Goal: Information Seeking & Learning: Understand process/instructions

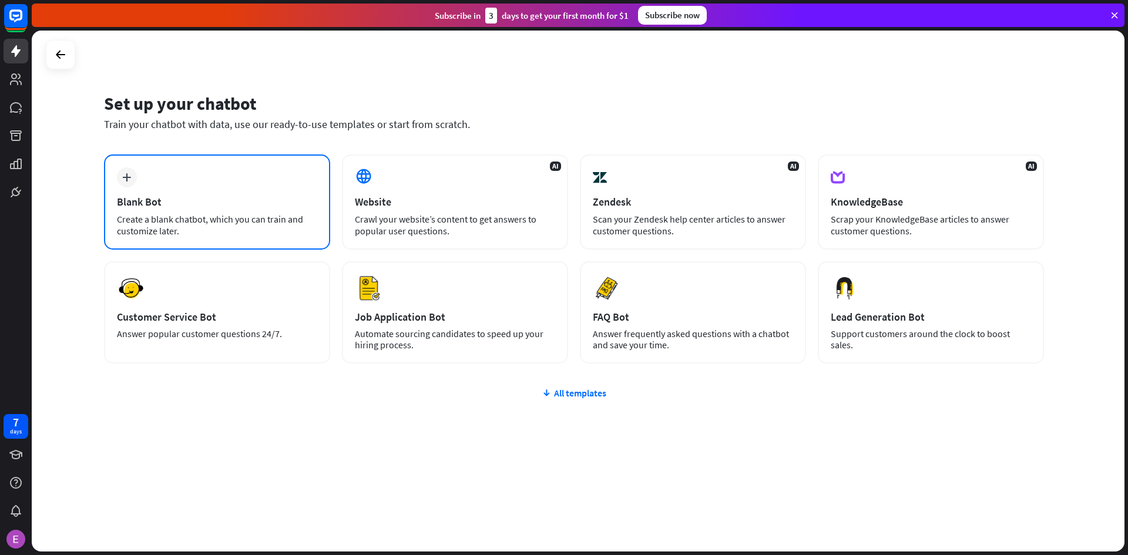
click at [236, 196] on div "Blank Bot" at bounding box center [217, 202] width 200 height 14
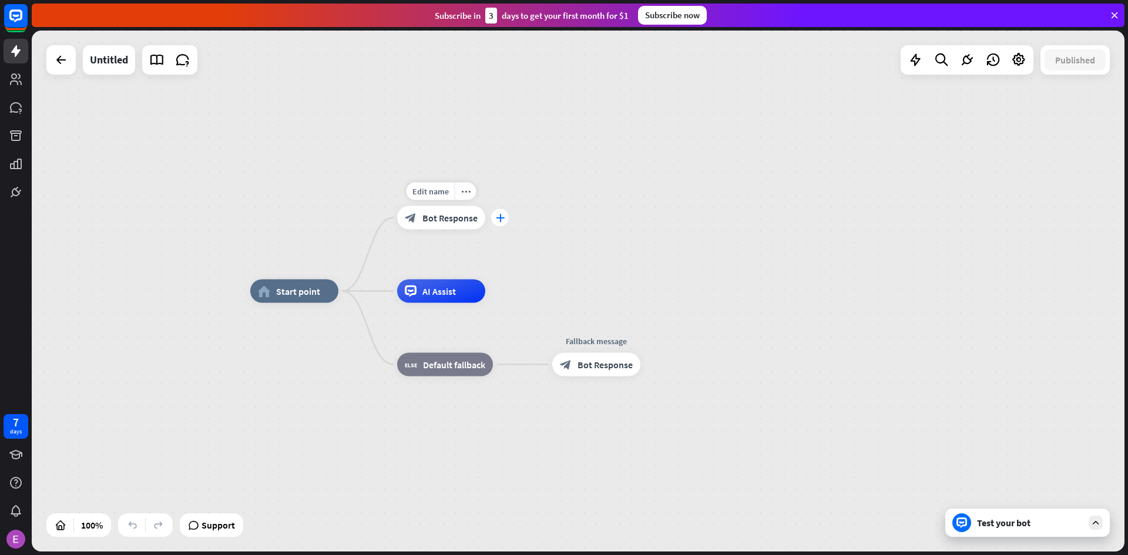
click at [498, 220] on icon "plus" at bounding box center [500, 218] width 9 height 8
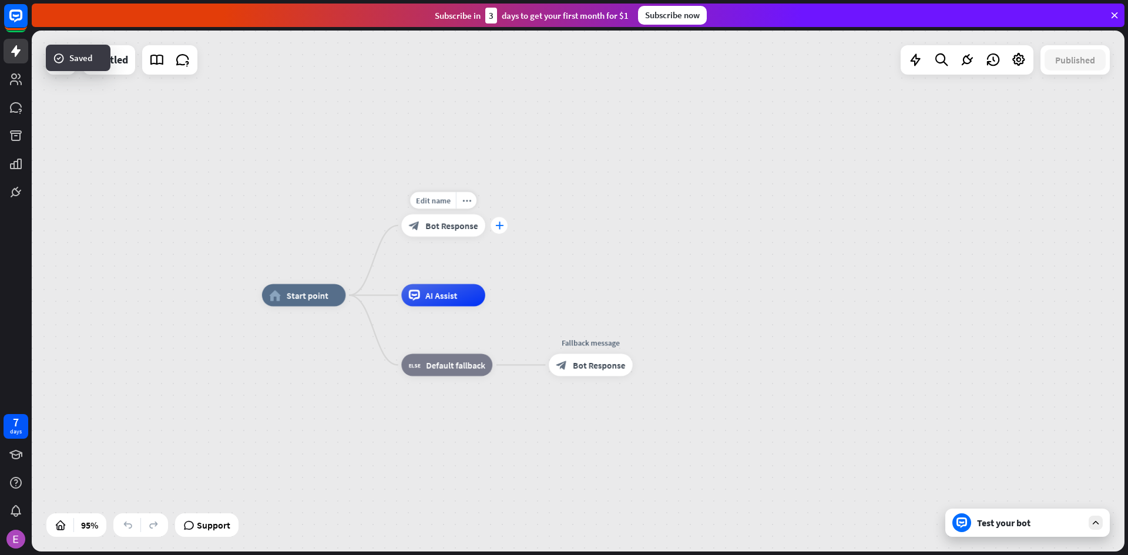
click at [500, 234] on div "plus" at bounding box center [499, 225] width 17 height 17
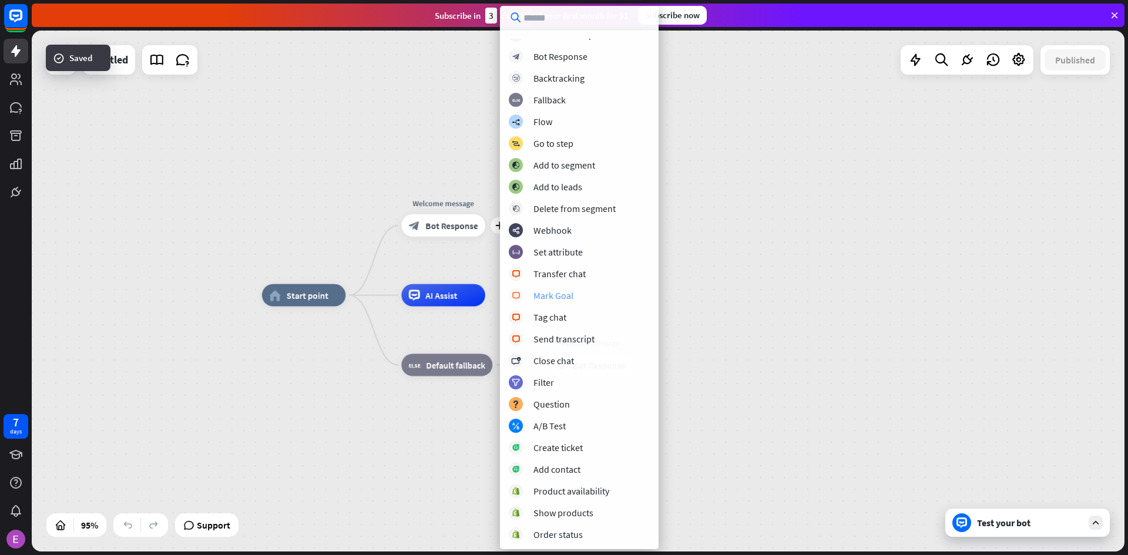
scroll to position [143, 0]
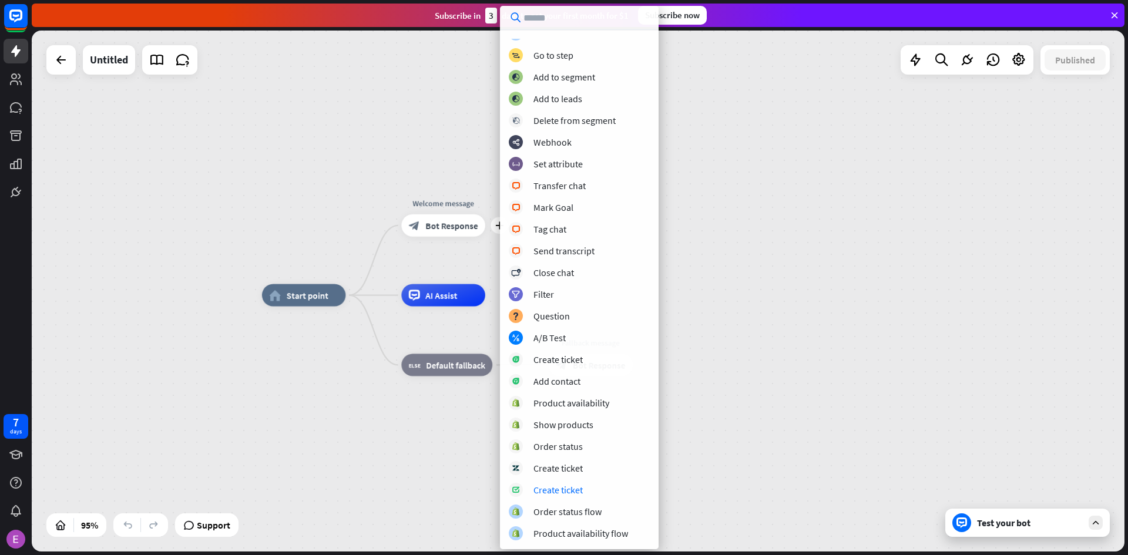
click at [701, 336] on div "home_2 Start point plus Welcome message block_bot_response Bot Response AI Assi…" at bounding box center [781, 543] width 1039 height 495
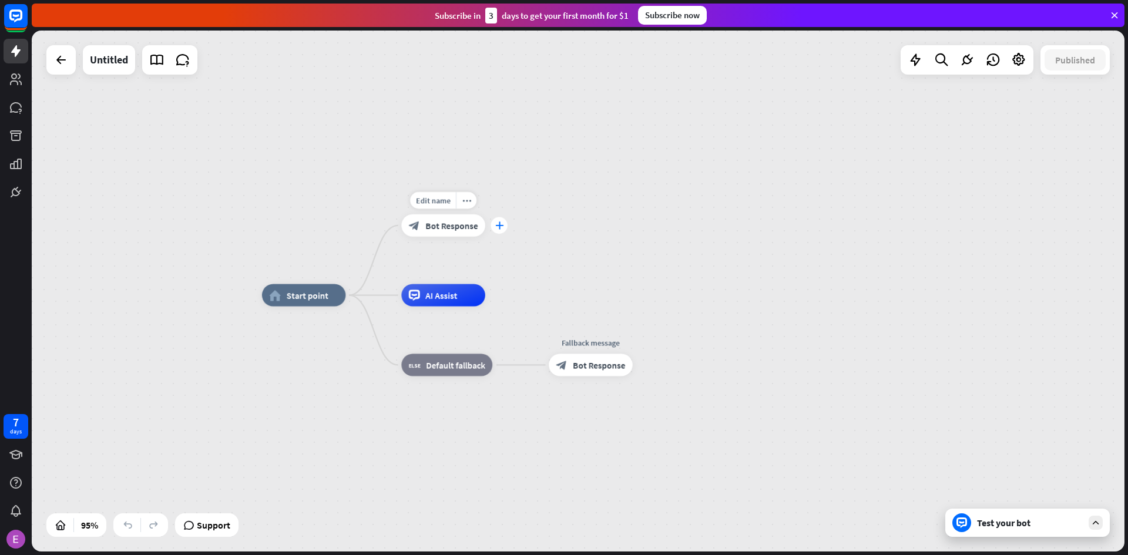
click at [499, 222] on icon "plus" at bounding box center [499, 226] width 8 height 8
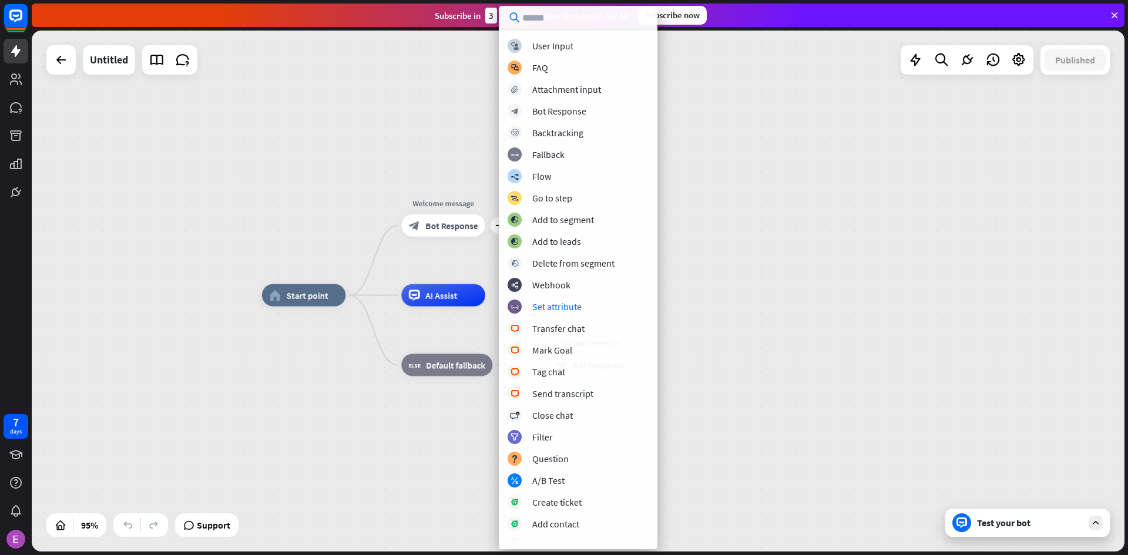
click at [759, 283] on div "home_2 Start point plus Welcome message block_bot_response Bot Response AI Assi…" at bounding box center [578, 291] width 1093 height 521
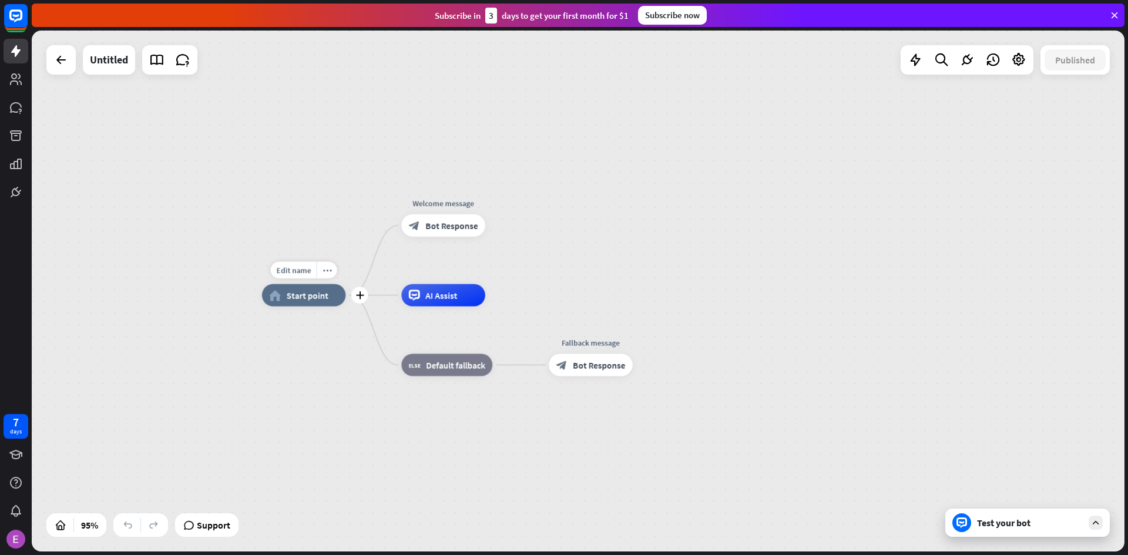
drag, startPoint x: 288, startPoint y: 302, endPoint x: 229, endPoint y: 243, distance: 83.5
click at [220, 253] on div "Edit name more_horiz plus home_2 Start point Welcome message block_bot_response…" at bounding box center [578, 291] width 1093 height 521
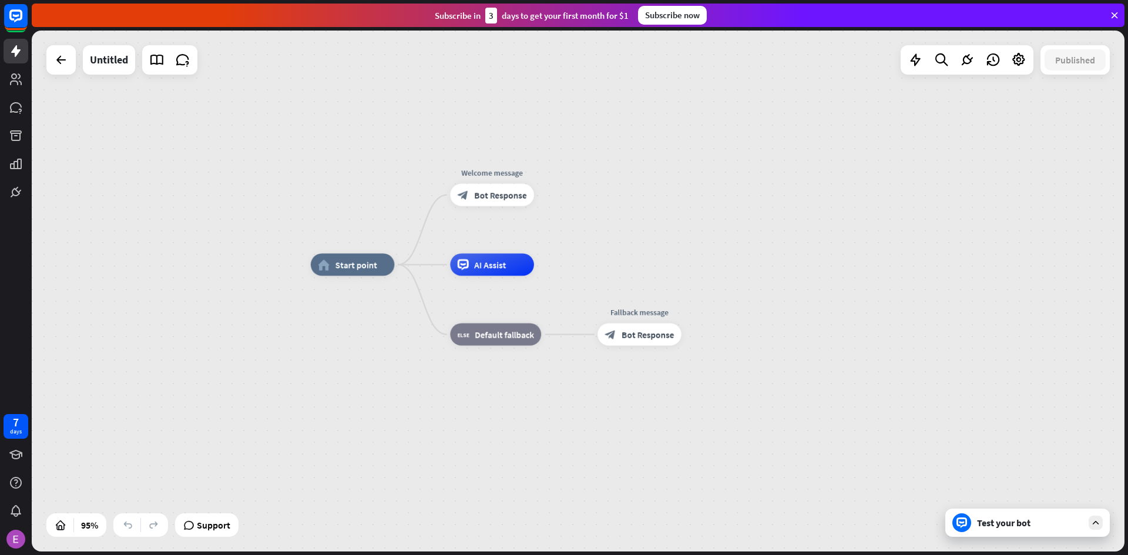
drag, startPoint x: 373, startPoint y: 295, endPoint x: 421, endPoint y: 267, distance: 56.1
click at [421, 267] on div "home_2 Start point Welcome message block_bot_response Bot Response AI Assist bl…" at bounding box center [830, 512] width 1039 height 495
click at [549, 273] on div "plus" at bounding box center [548, 267] width 17 height 17
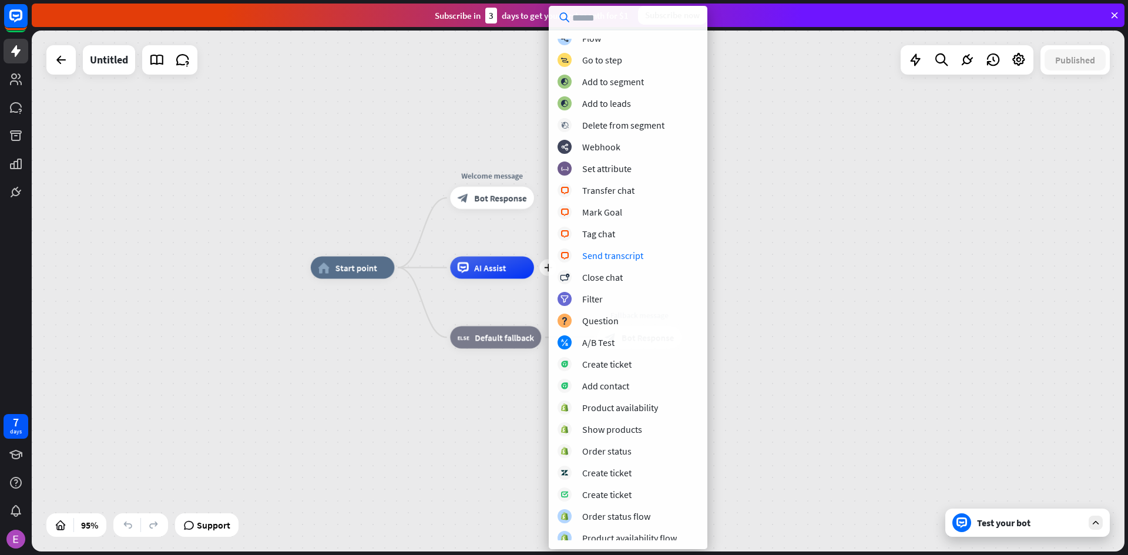
scroll to position [78, 0]
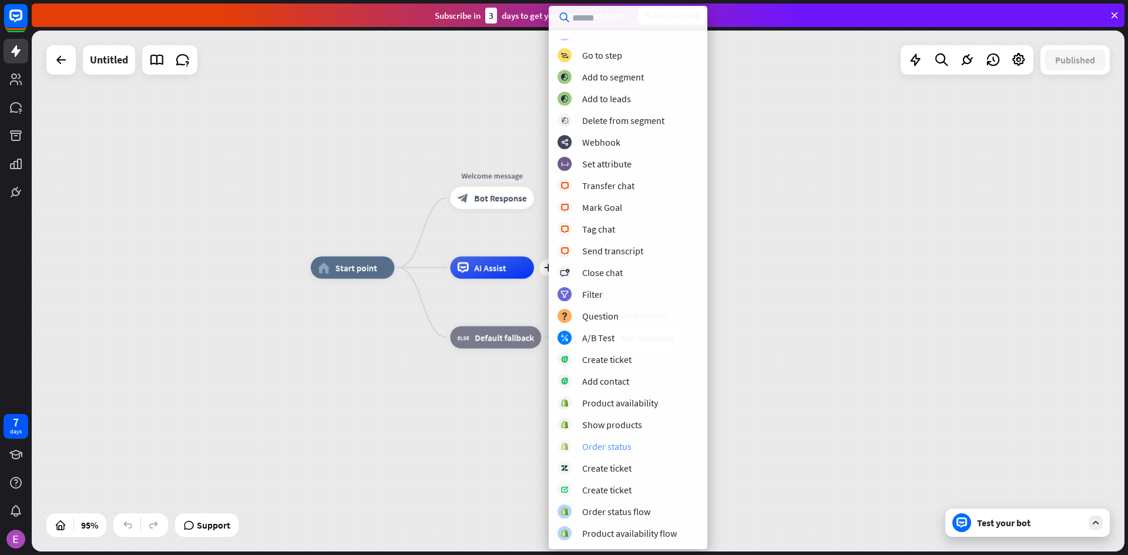
click at [597, 446] on div "Order status" at bounding box center [606, 447] width 49 height 12
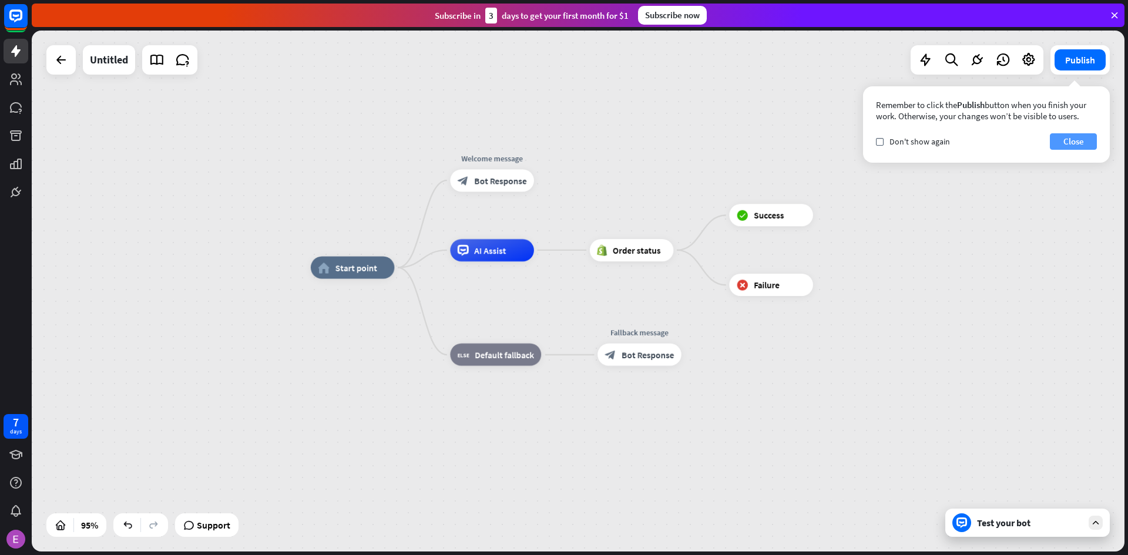
click at [1085, 137] on button "Close" at bounding box center [1073, 141] width 47 height 16
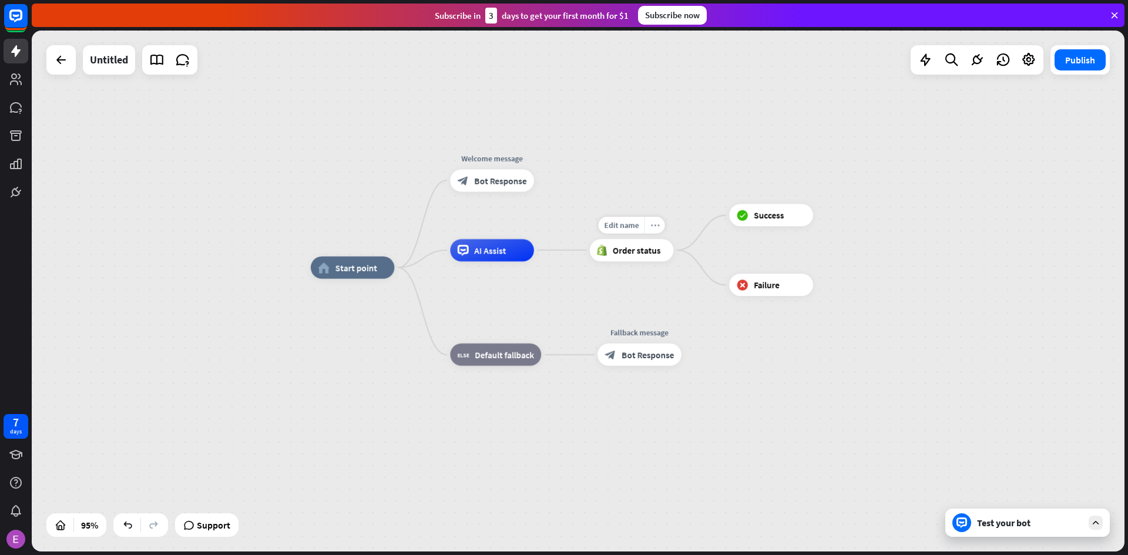
click at [654, 227] on icon "more_horiz" at bounding box center [655, 225] width 9 height 8
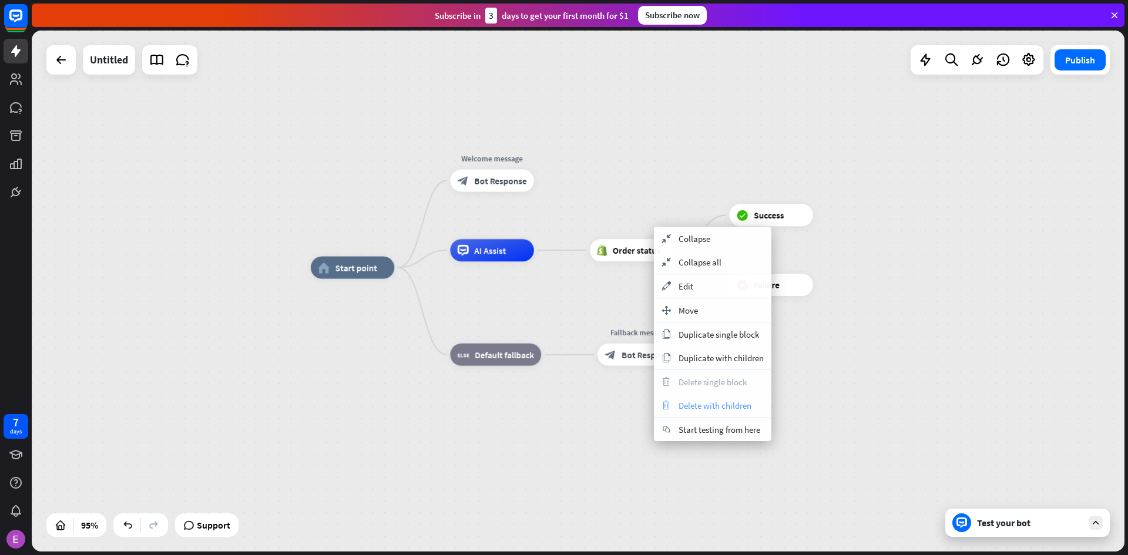
click at [698, 408] on span "Delete with children" at bounding box center [715, 405] width 73 height 11
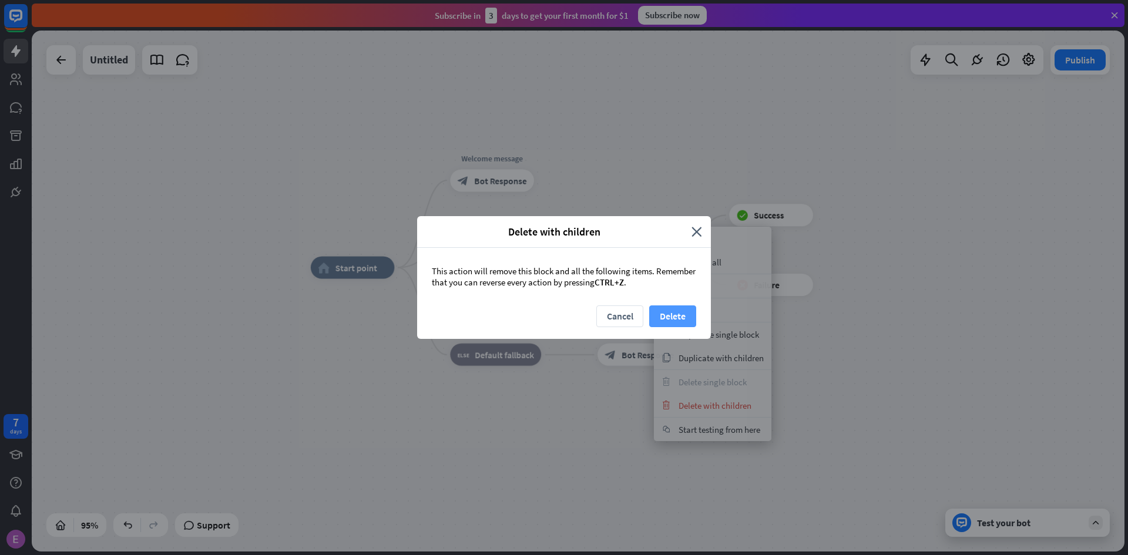
click at [661, 318] on button "Delete" at bounding box center [672, 317] width 47 height 22
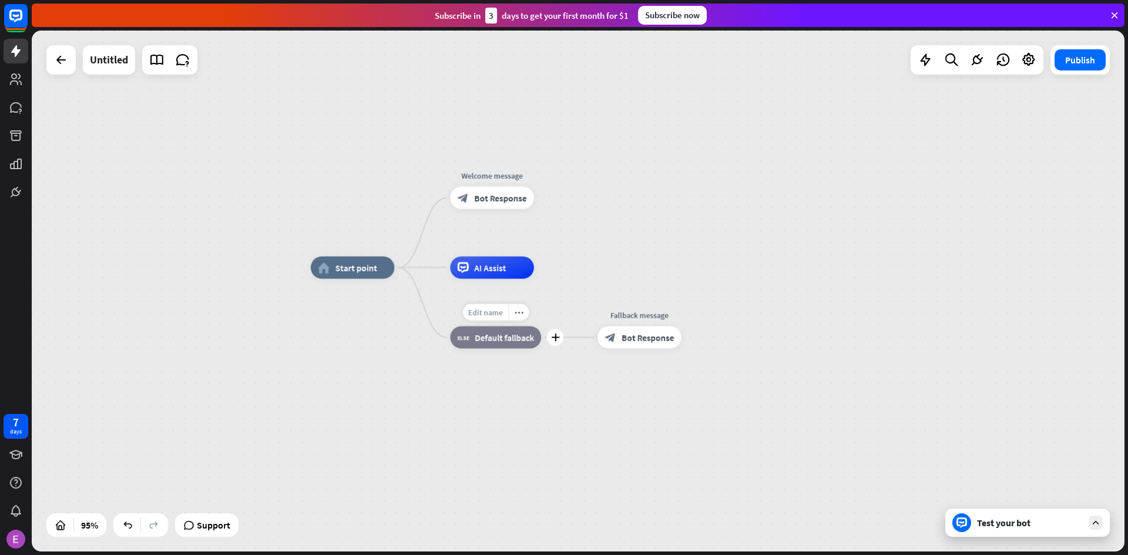
click at [485, 319] on div "Edit name" at bounding box center [486, 312] width 46 height 17
type input "*"
type input "****"
click at [354, 273] on span "Start point" at bounding box center [357, 267] width 42 height 11
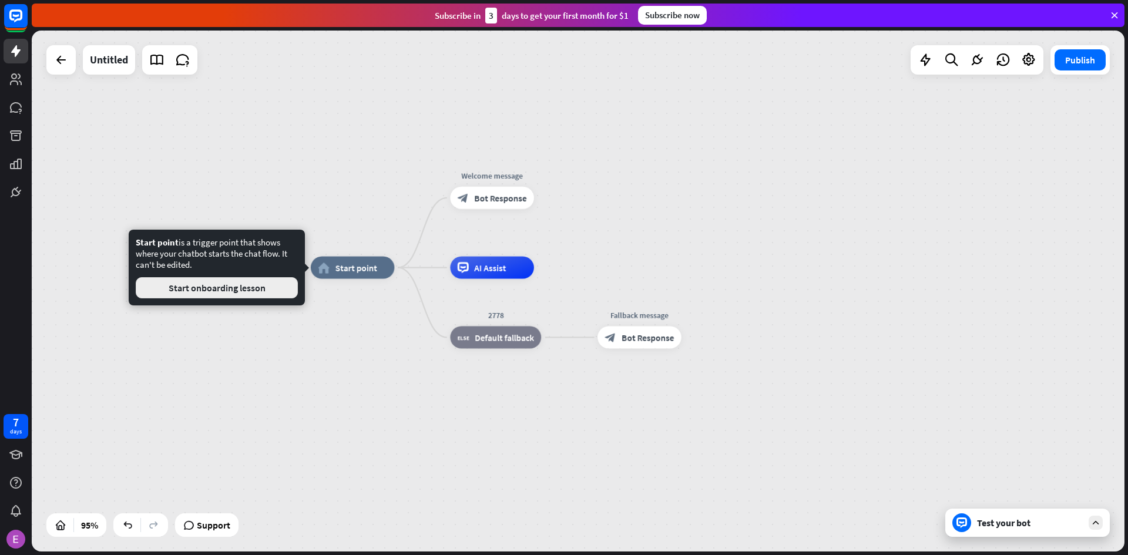
click at [189, 281] on button "Start onboarding lesson" at bounding box center [217, 287] width 162 height 21
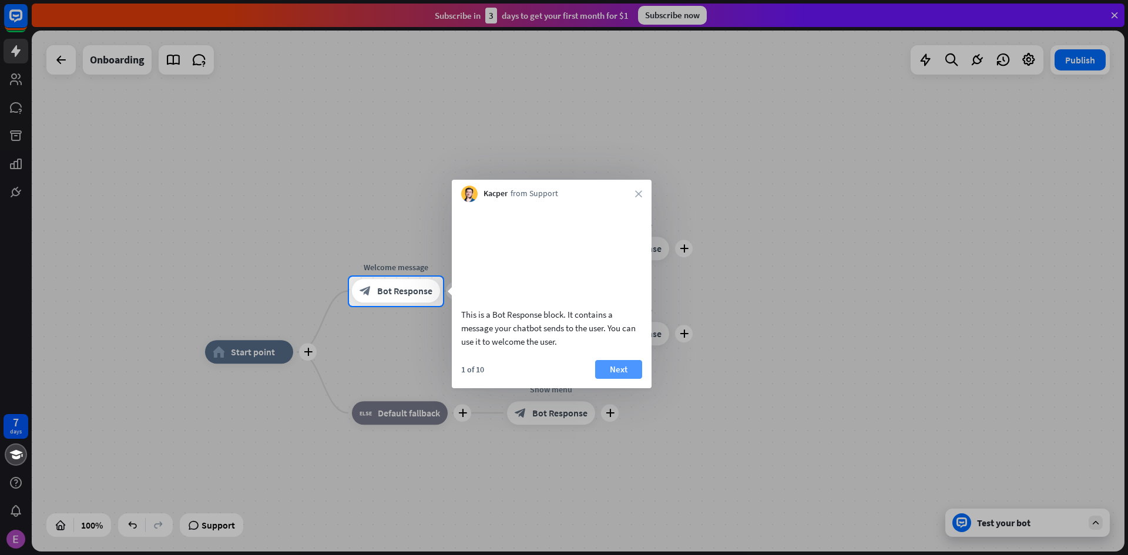
click at [609, 379] on button "Next" at bounding box center [618, 369] width 47 height 19
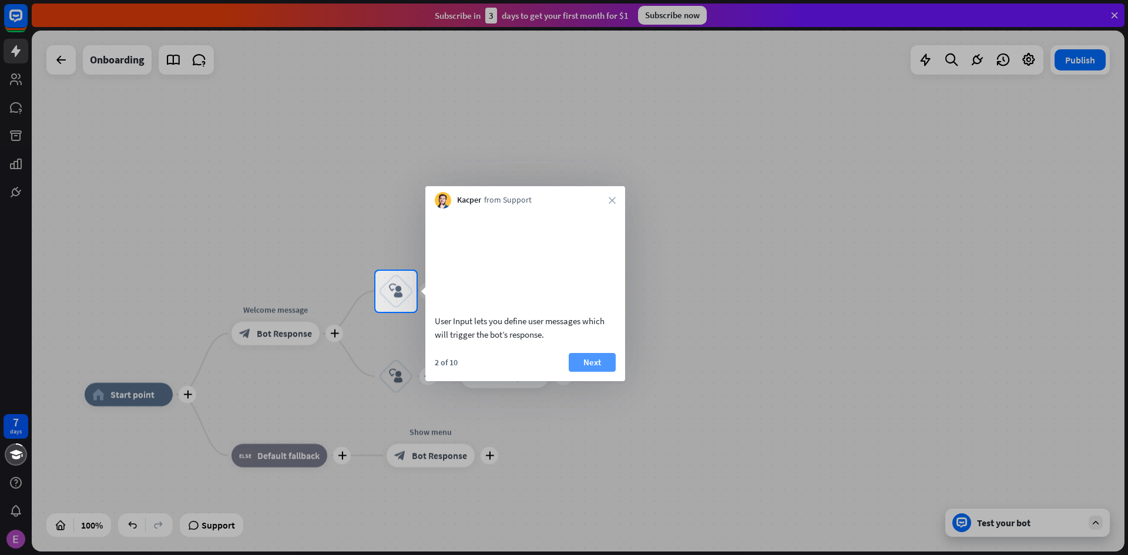
click at [592, 372] on button "Next" at bounding box center [592, 362] width 47 height 19
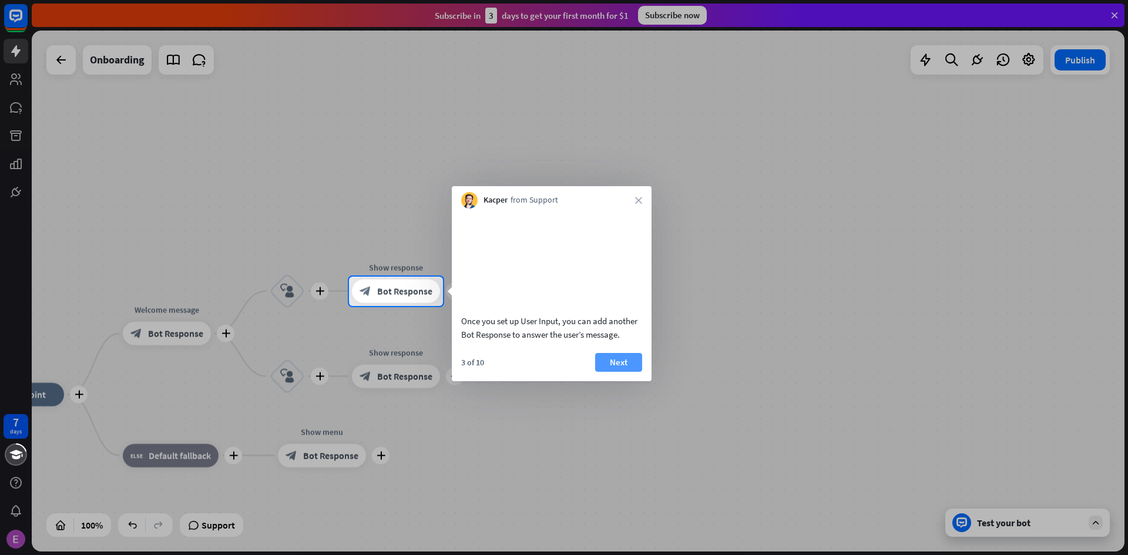
click at [609, 372] on button "Next" at bounding box center [618, 362] width 47 height 19
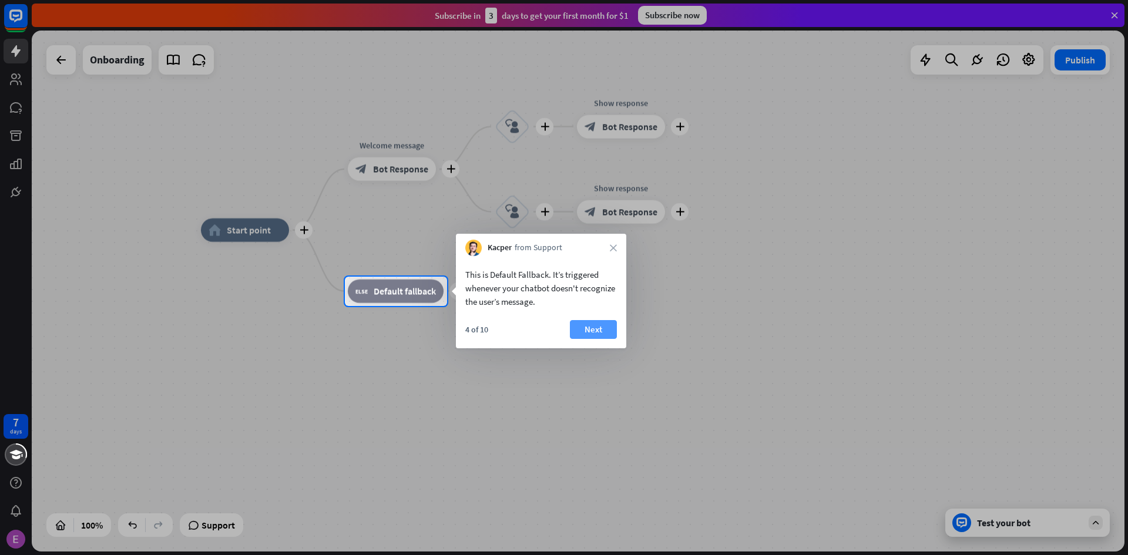
click at [587, 327] on button "Next" at bounding box center [593, 329] width 47 height 19
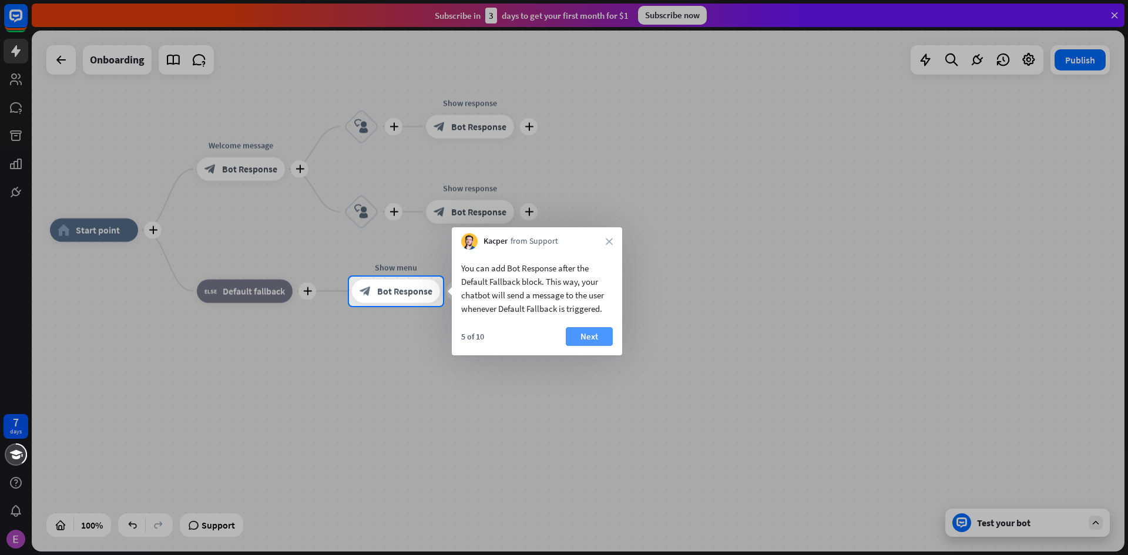
click at [589, 340] on button "Next" at bounding box center [589, 336] width 47 height 19
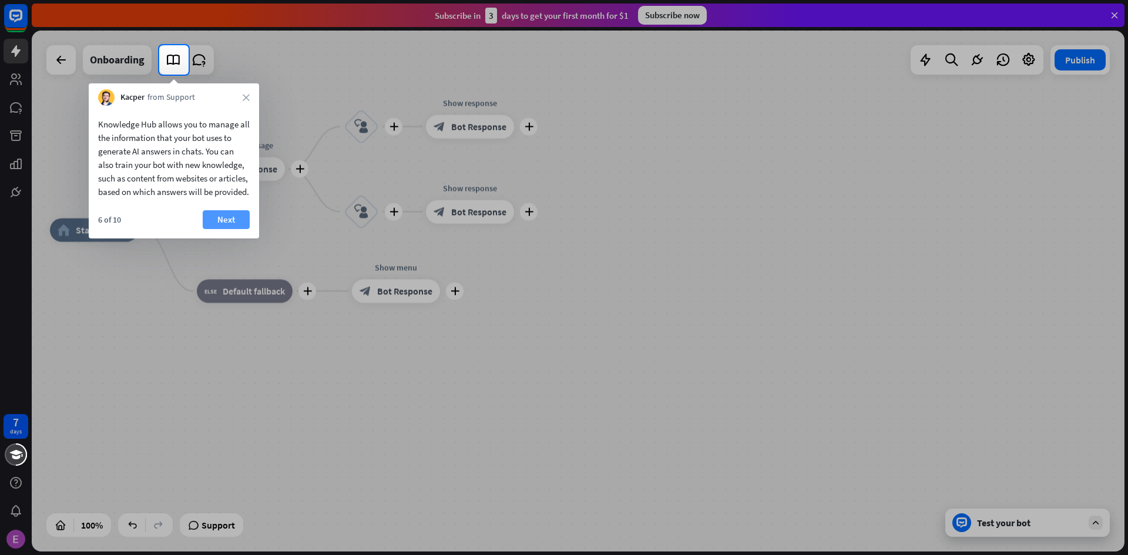
click at [236, 229] on button "Next" at bounding box center [226, 219] width 47 height 19
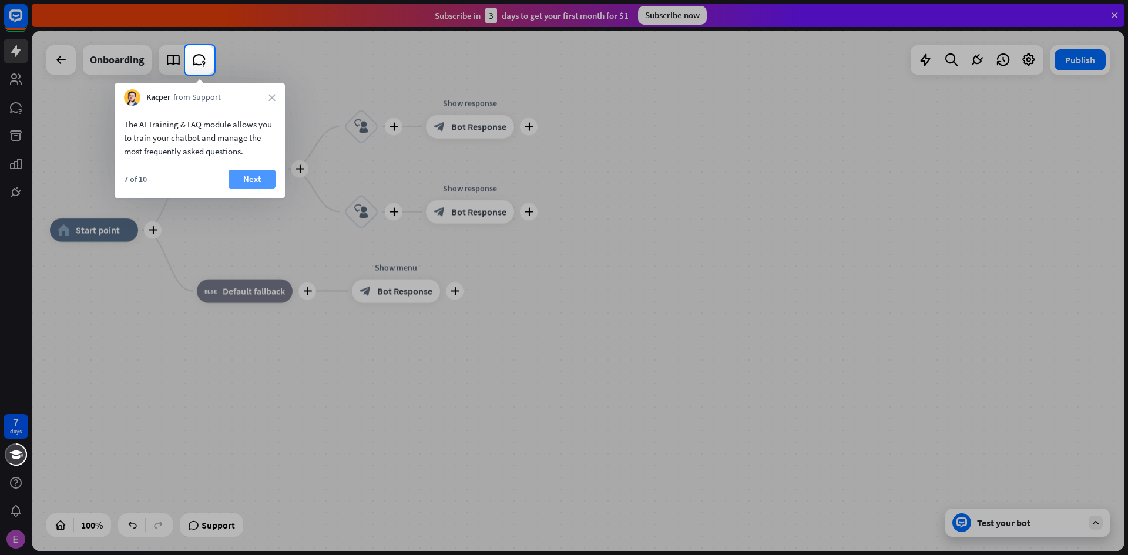
click at [245, 176] on button "Next" at bounding box center [252, 179] width 47 height 19
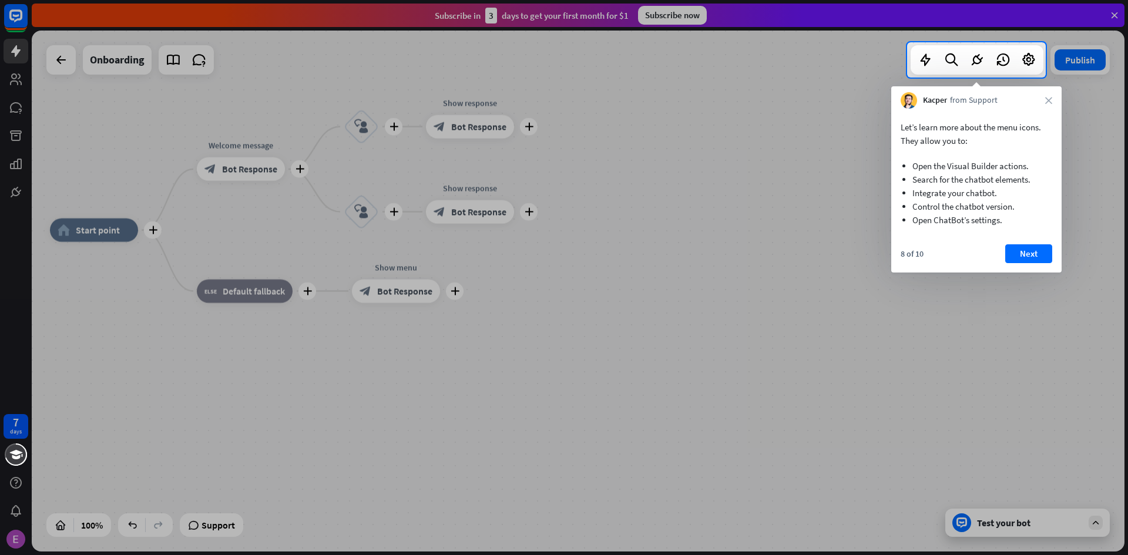
click at [1017, 257] on button "Next" at bounding box center [1029, 254] width 47 height 19
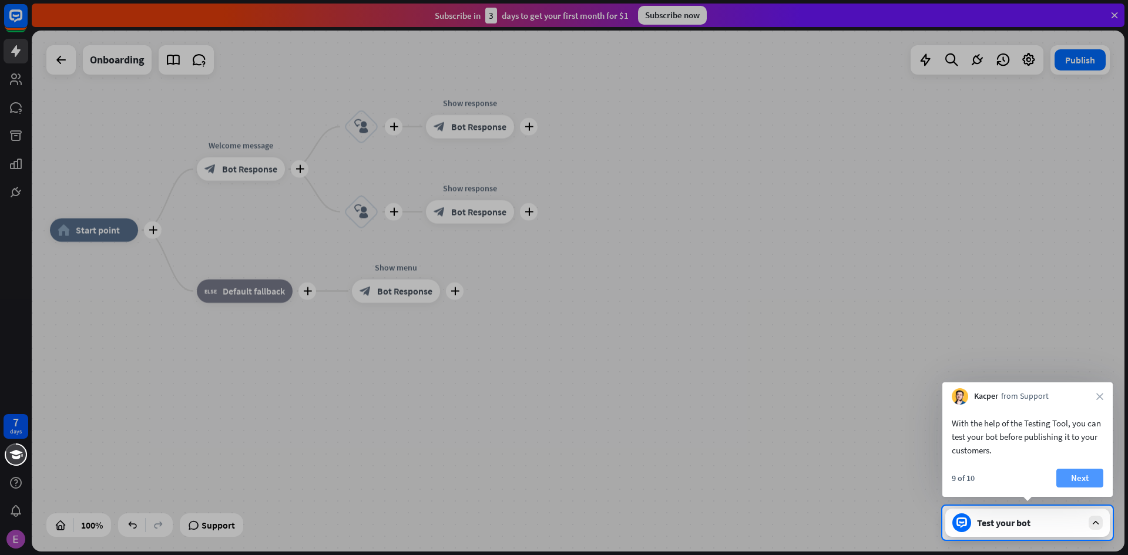
click at [1090, 485] on button "Next" at bounding box center [1080, 478] width 47 height 19
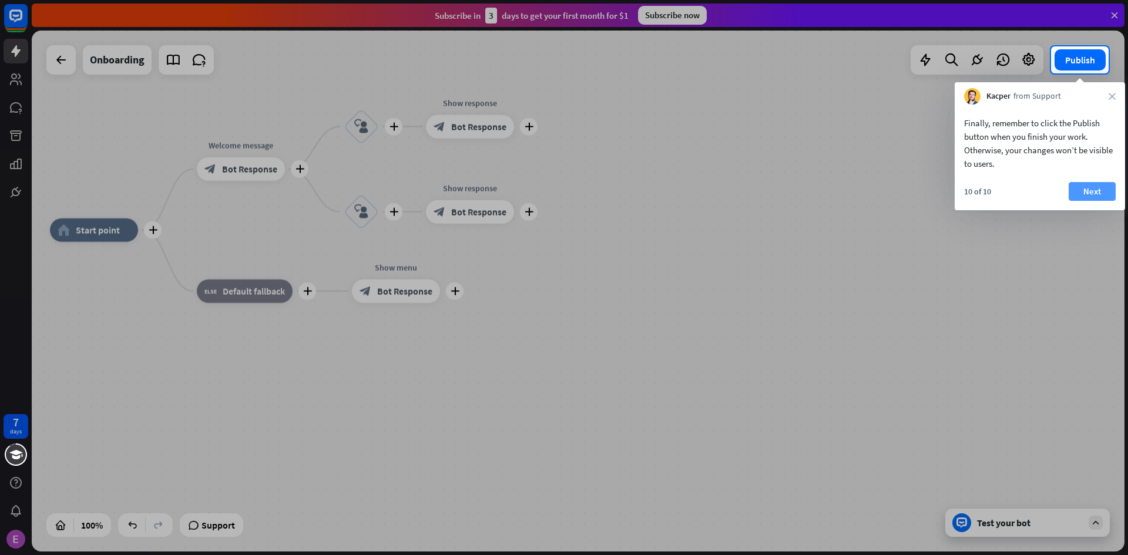
click at [1085, 189] on button "Next" at bounding box center [1092, 191] width 47 height 19
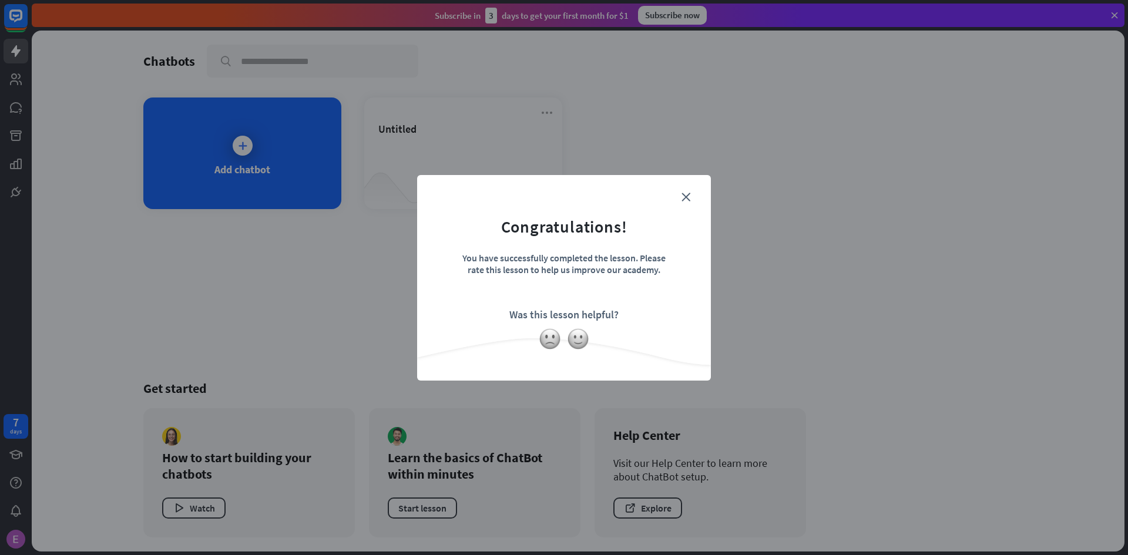
click at [689, 192] on form "Congratulations! You have successfully completed the lesson. Please rate this l…" at bounding box center [564, 260] width 264 height 140
click at [683, 193] on icon "close" at bounding box center [686, 197] width 9 height 9
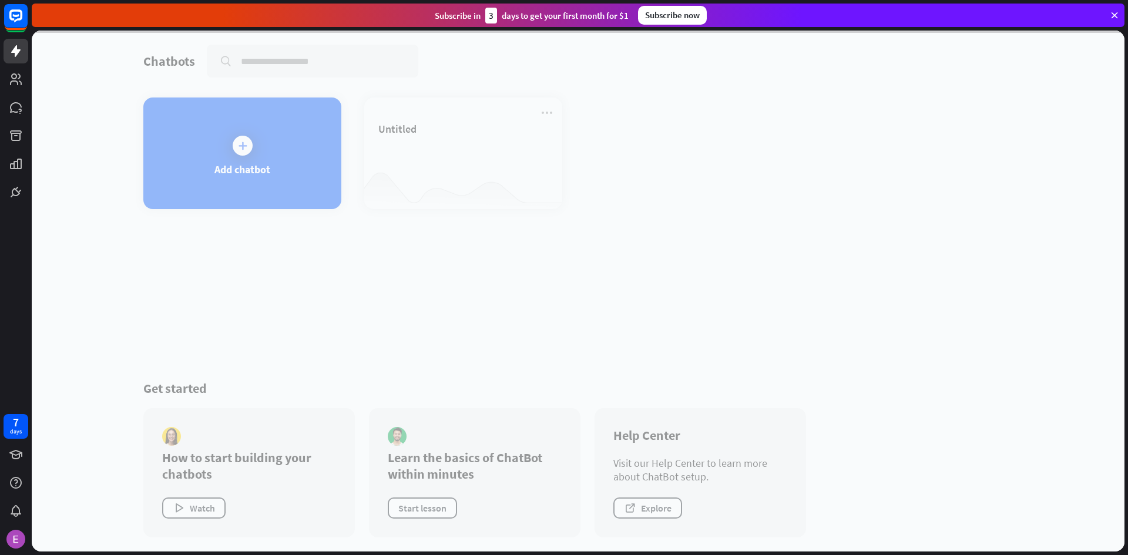
click at [406, 172] on div at bounding box center [578, 291] width 1093 height 521
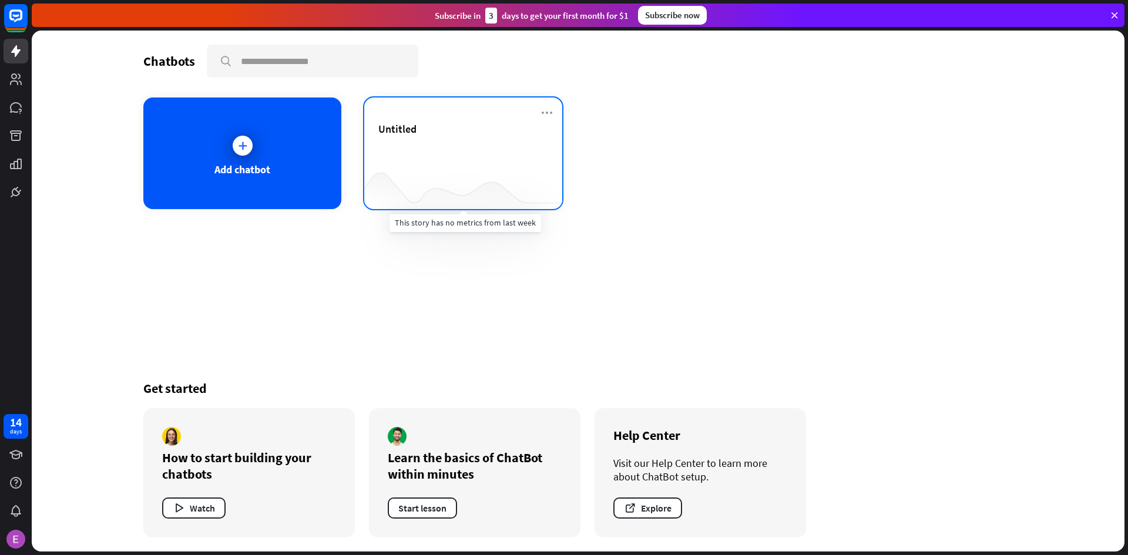
click at [444, 183] on div at bounding box center [463, 185] width 198 height 45
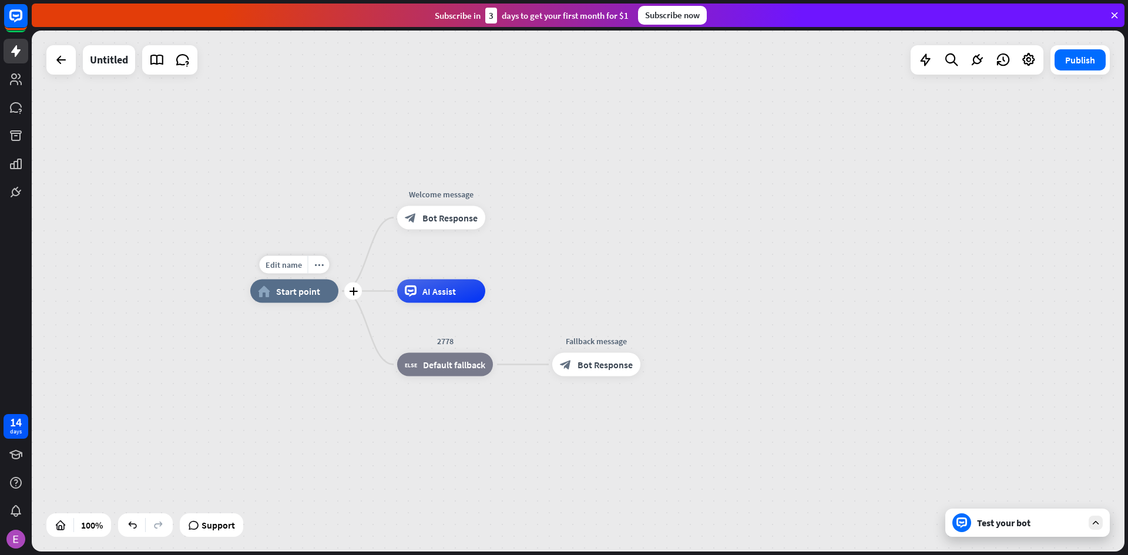
click at [278, 289] on span "Start point" at bounding box center [298, 292] width 44 height 12
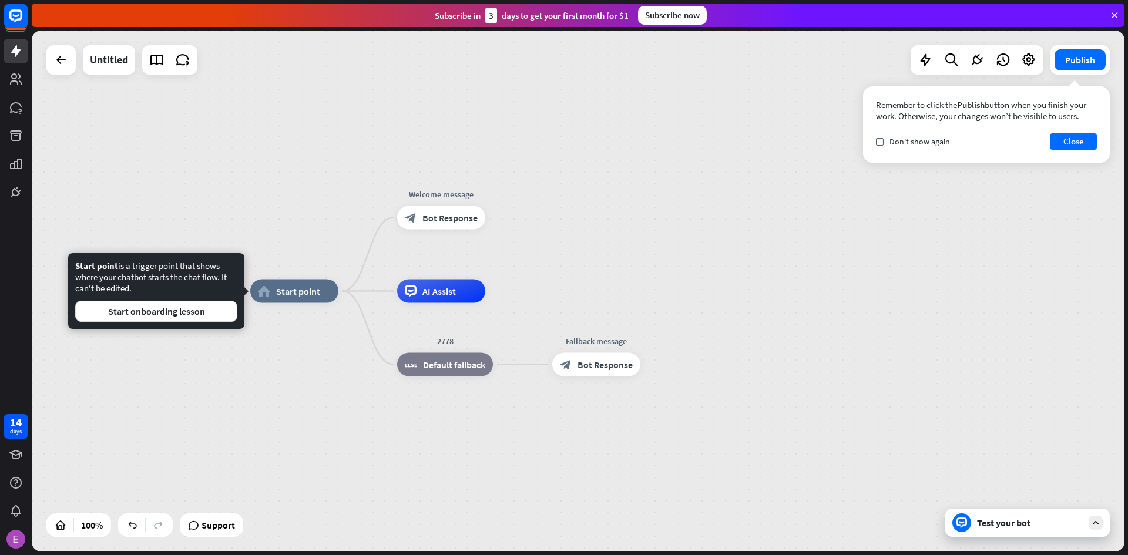
click at [293, 403] on div "home_2 Start point Welcome message block_bot_response Bot Response AI Assist 27…" at bounding box center [796, 552] width 1093 height 521
